Goal: Check status: Check status

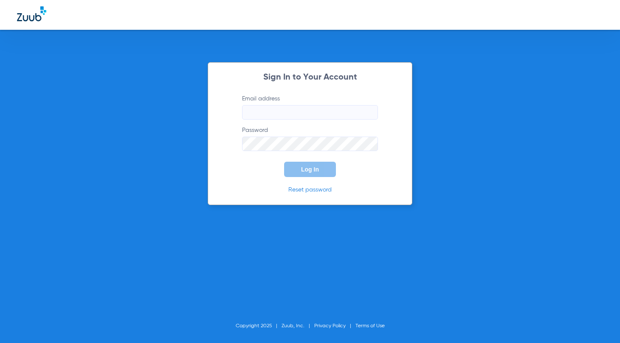
type input "[EMAIL_ADDRESS][DOMAIN_NAME]"
click at [300, 173] on button "Log In" at bounding box center [310, 168] width 52 height 15
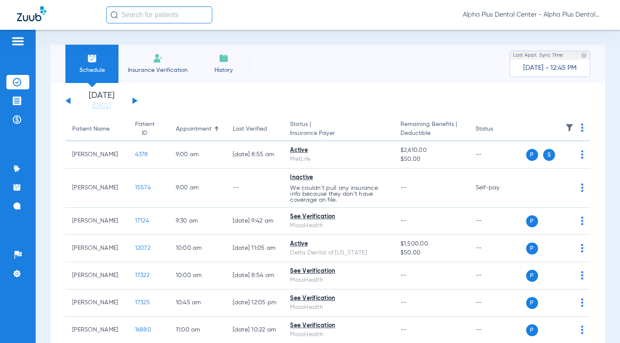
click at [133, 103] on button at bounding box center [135, 100] width 5 height 6
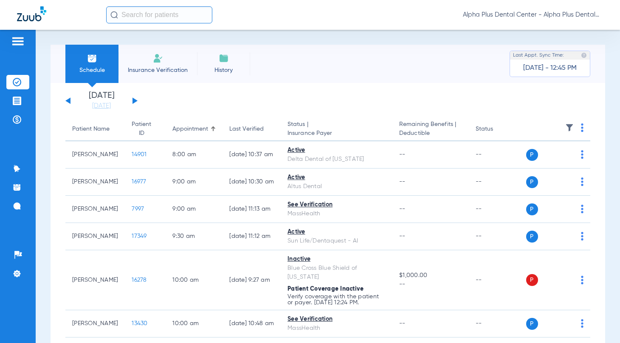
click at [133, 103] on button at bounding box center [135, 100] width 5 height 6
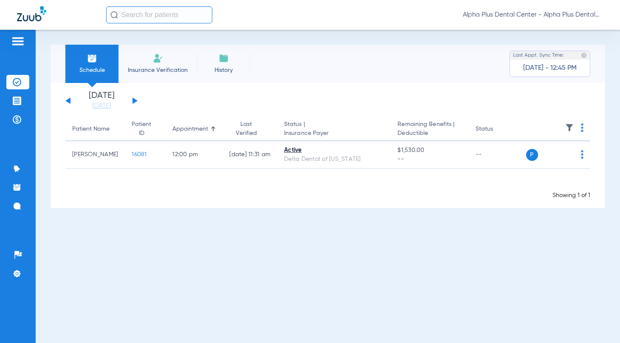
click at [133, 103] on button at bounding box center [135, 100] width 5 height 6
